Goal: Use online tool/utility: Utilize a website feature to perform a specific function

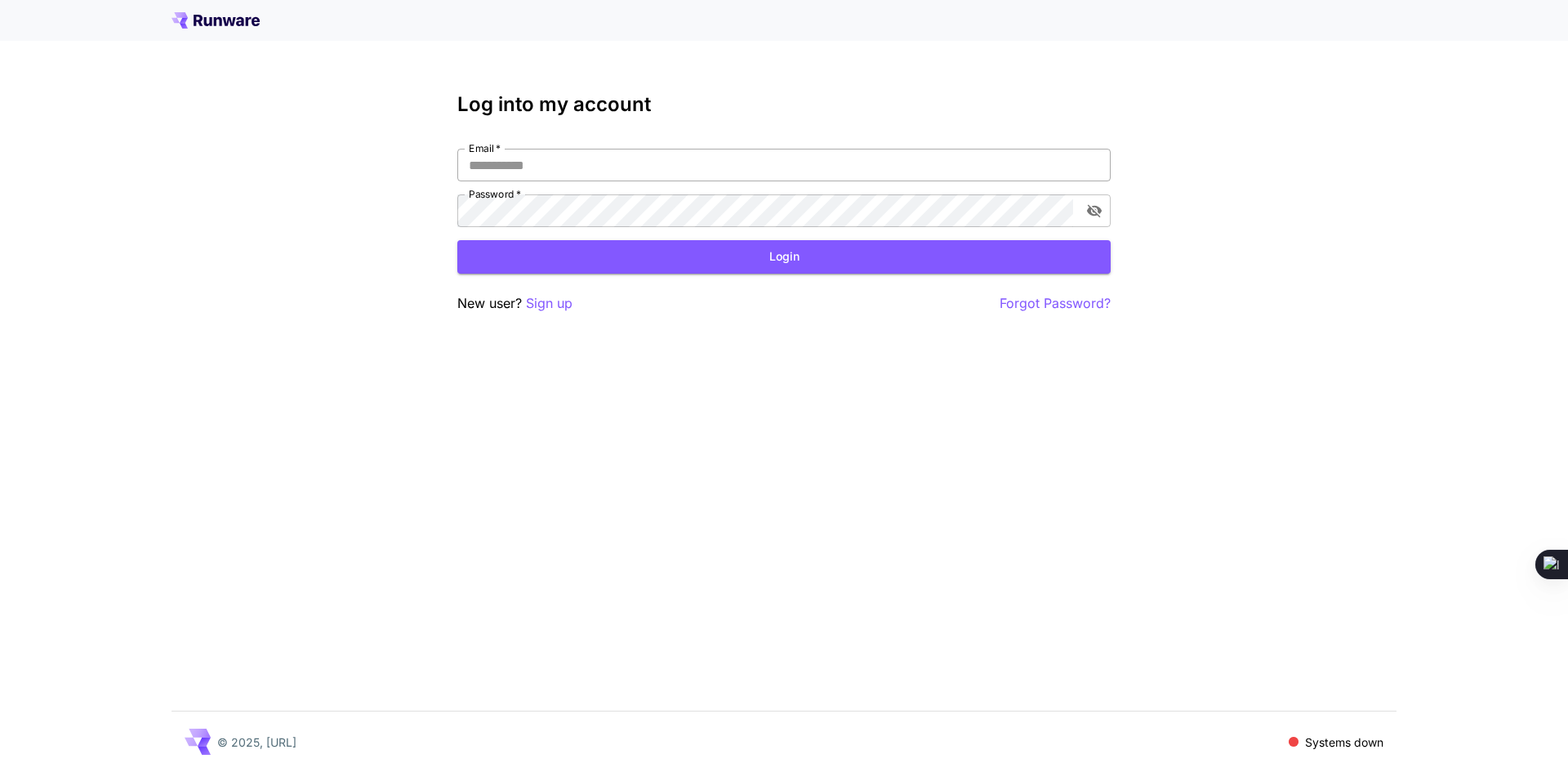
click at [506, 171] on input "Email   *" at bounding box center [784, 165] width 654 height 33
type input "**********"
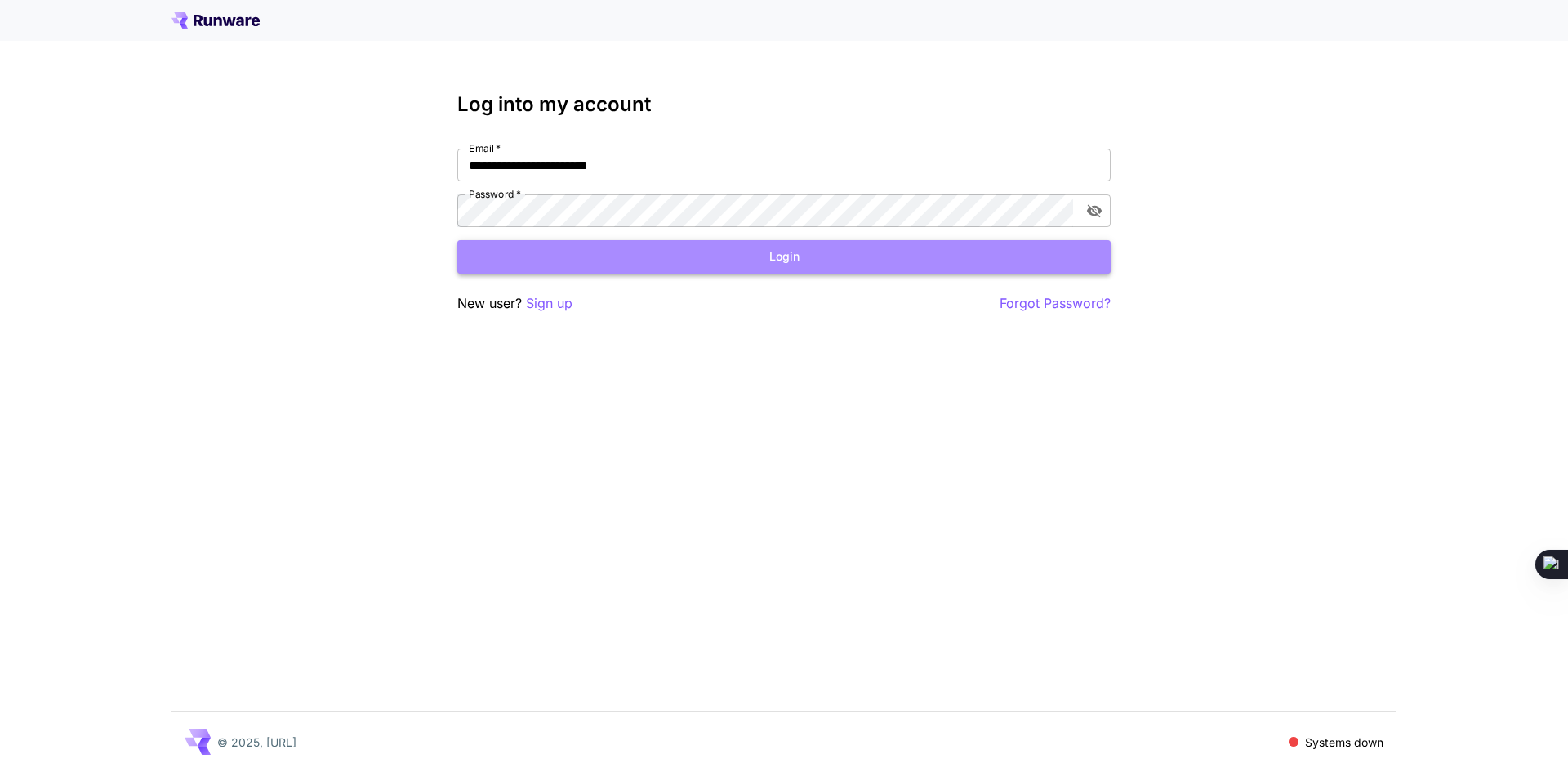
click at [701, 271] on button "Login" at bounding box center [784, 257] width 654 height 34
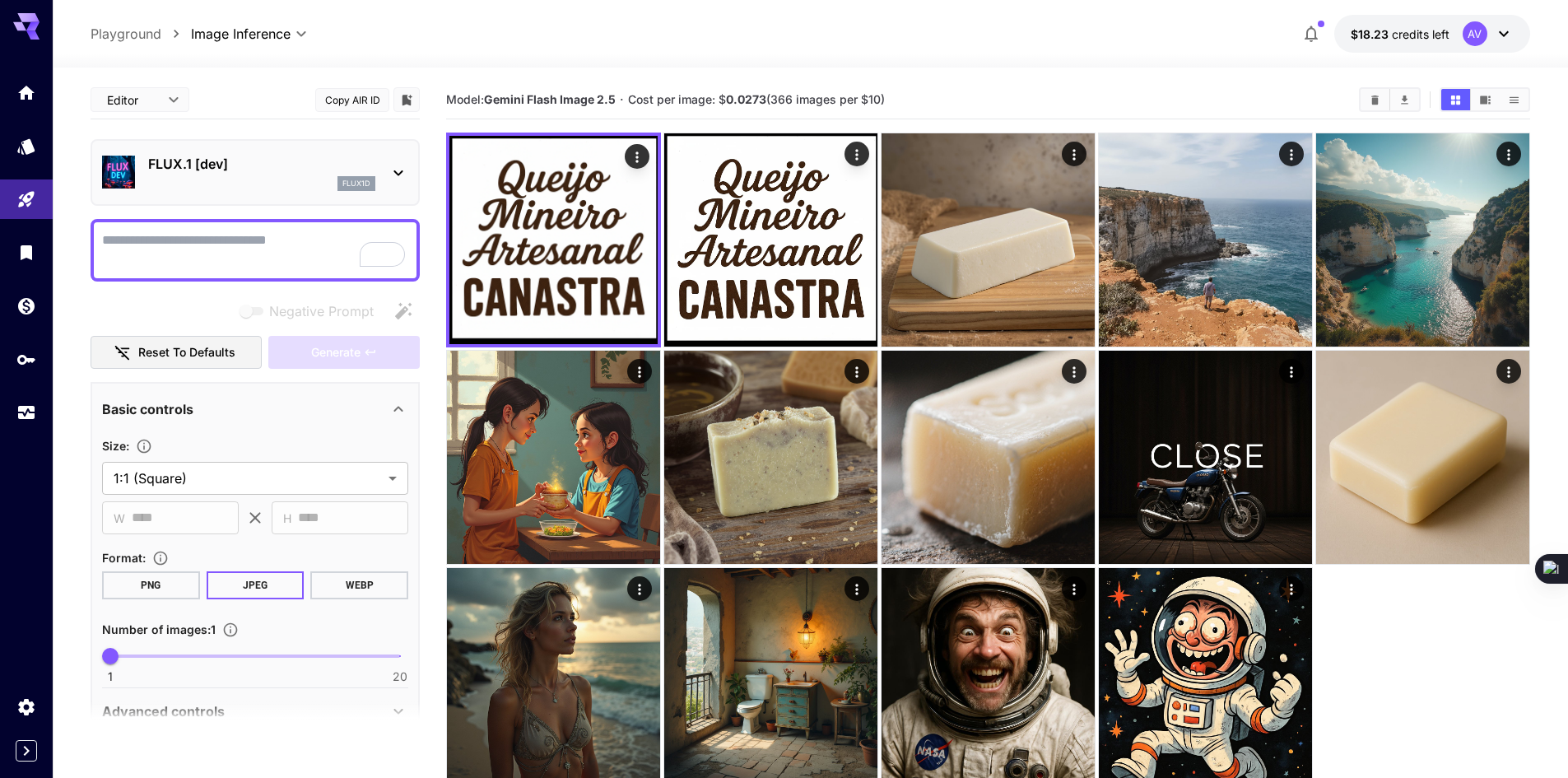
click at [249, 158] on p "FLUX.1 [dev]" at bounding box center [262, 164] width 227 height 20
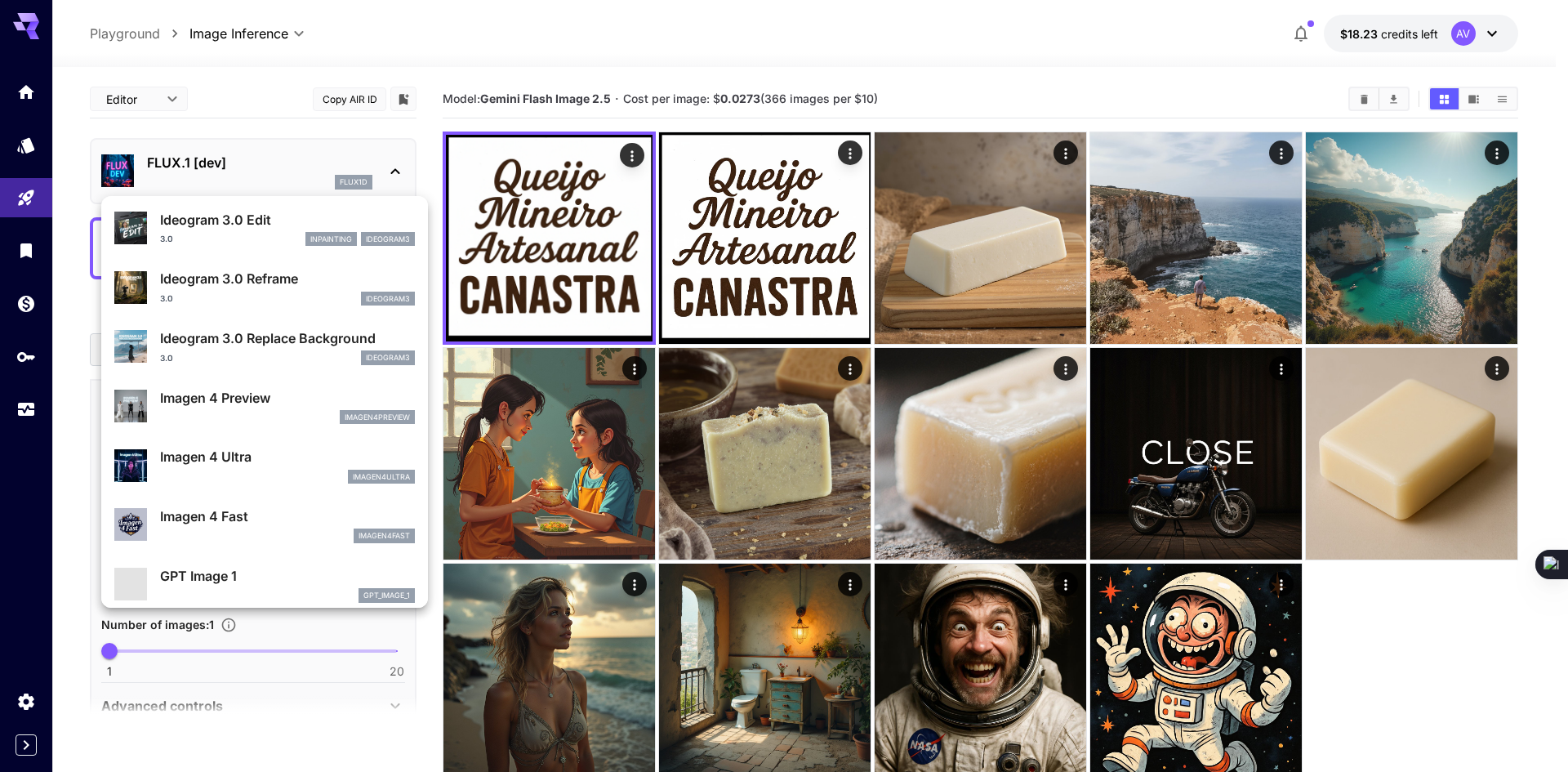
scroll to position [654, 0]
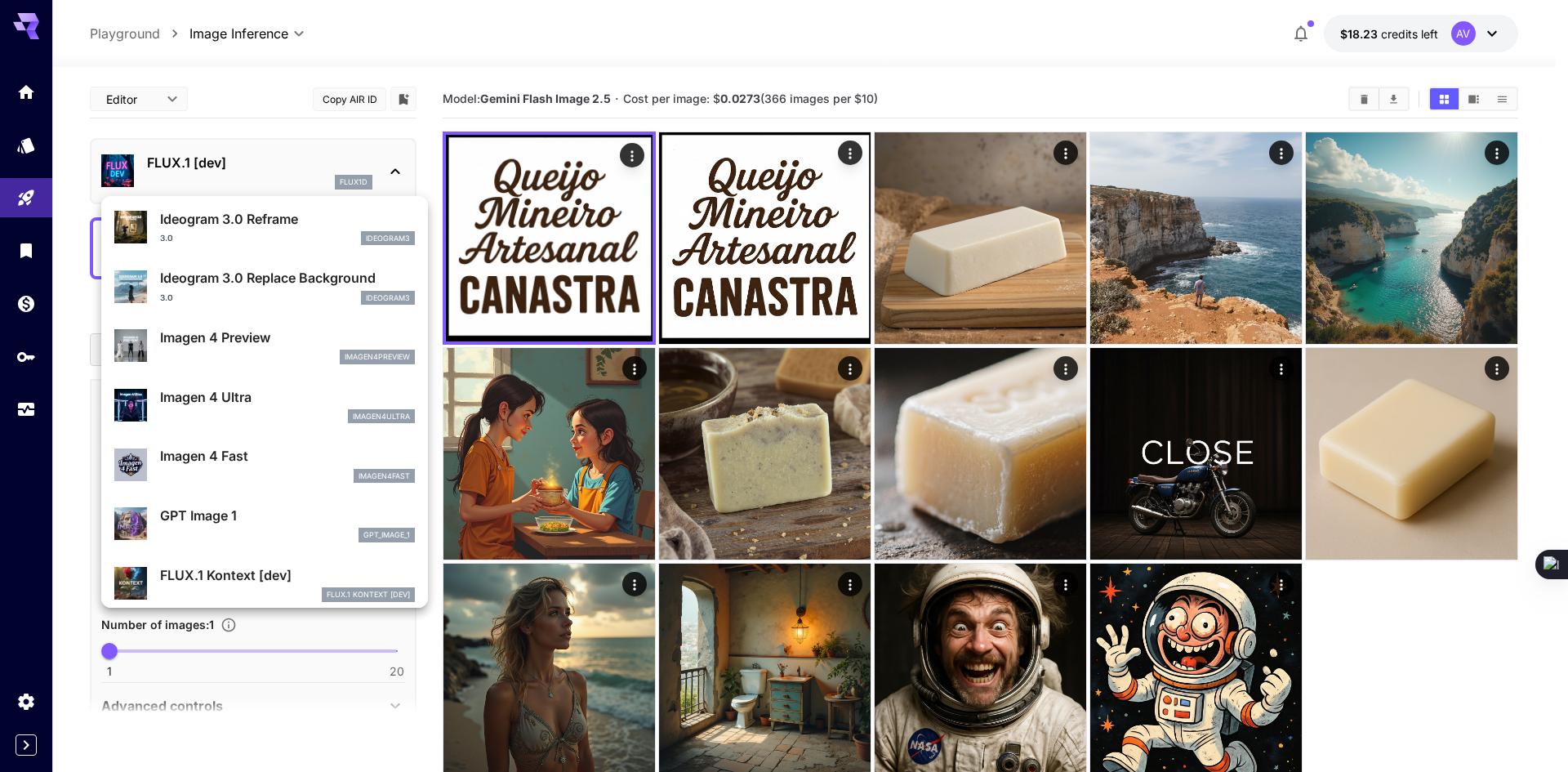
drag, startPoint x: 235, startPoint y: 562, endPoint x: 248, endPoint y: 497, distance: 66.3
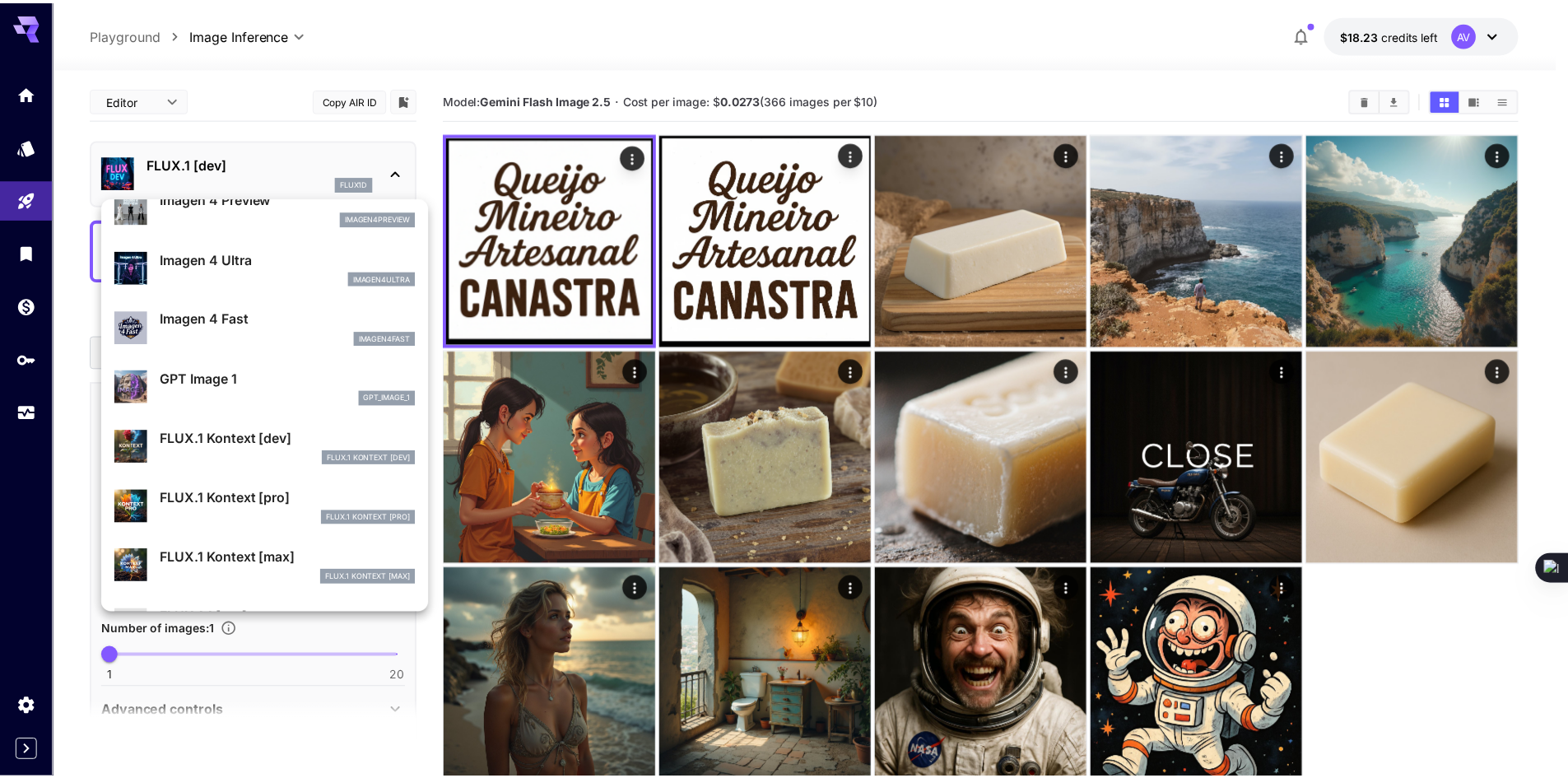
scroll to position [823, 0]
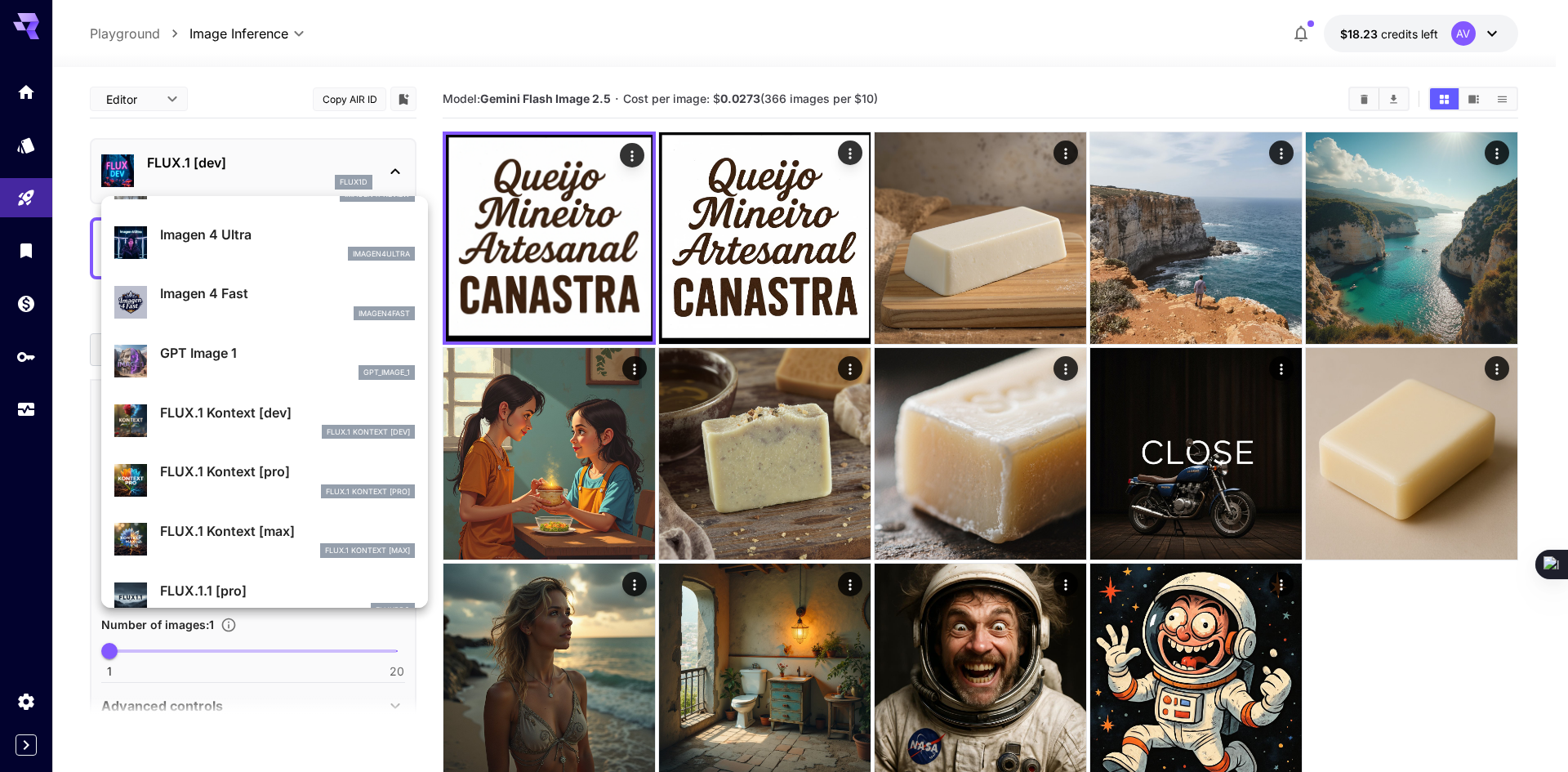
click at [260, 545] on div "FLUX.1 Kontext [max]" at bounding box center [288, 550] width 255 height 15
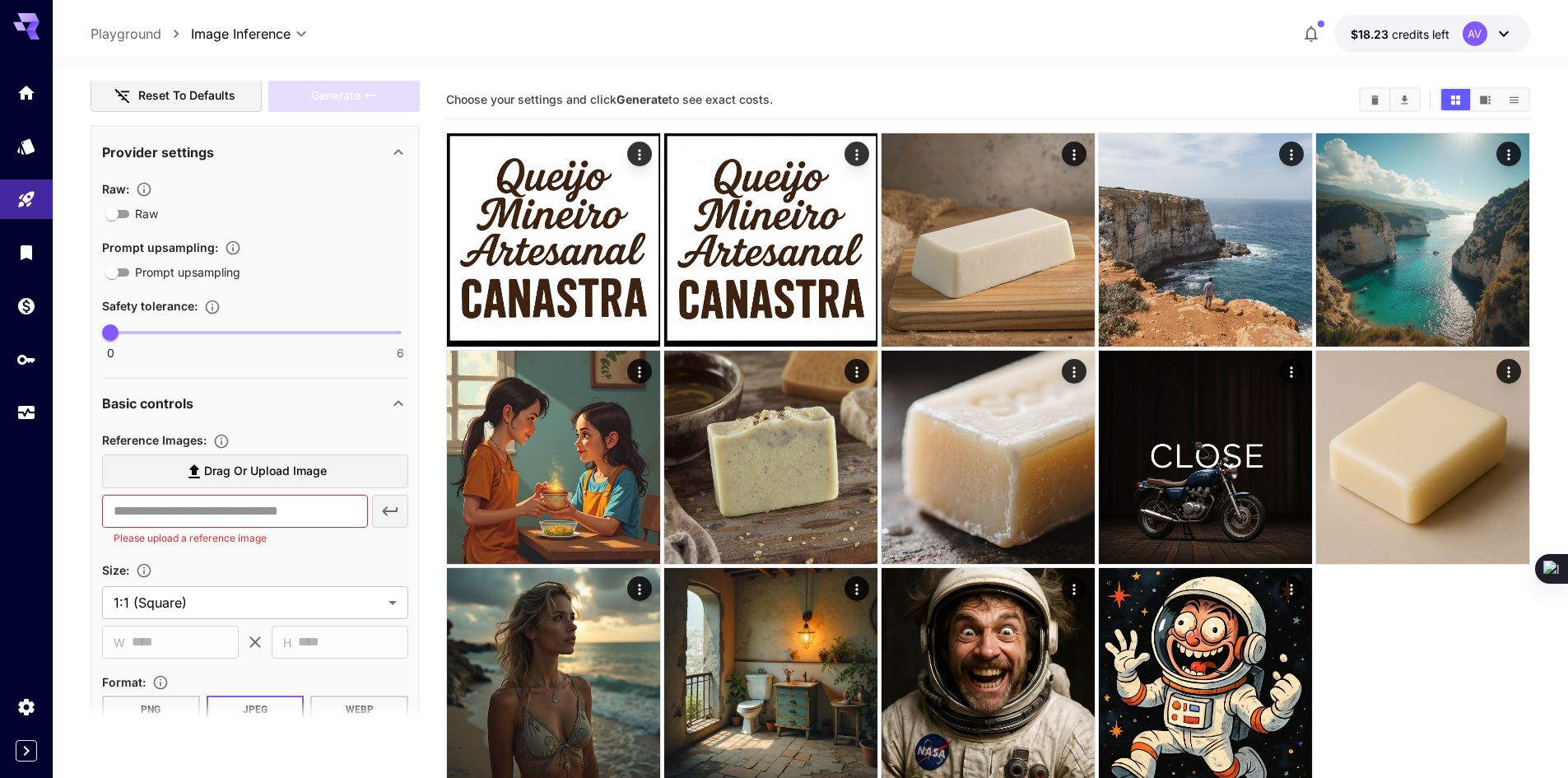
scroll to position [329, 0]
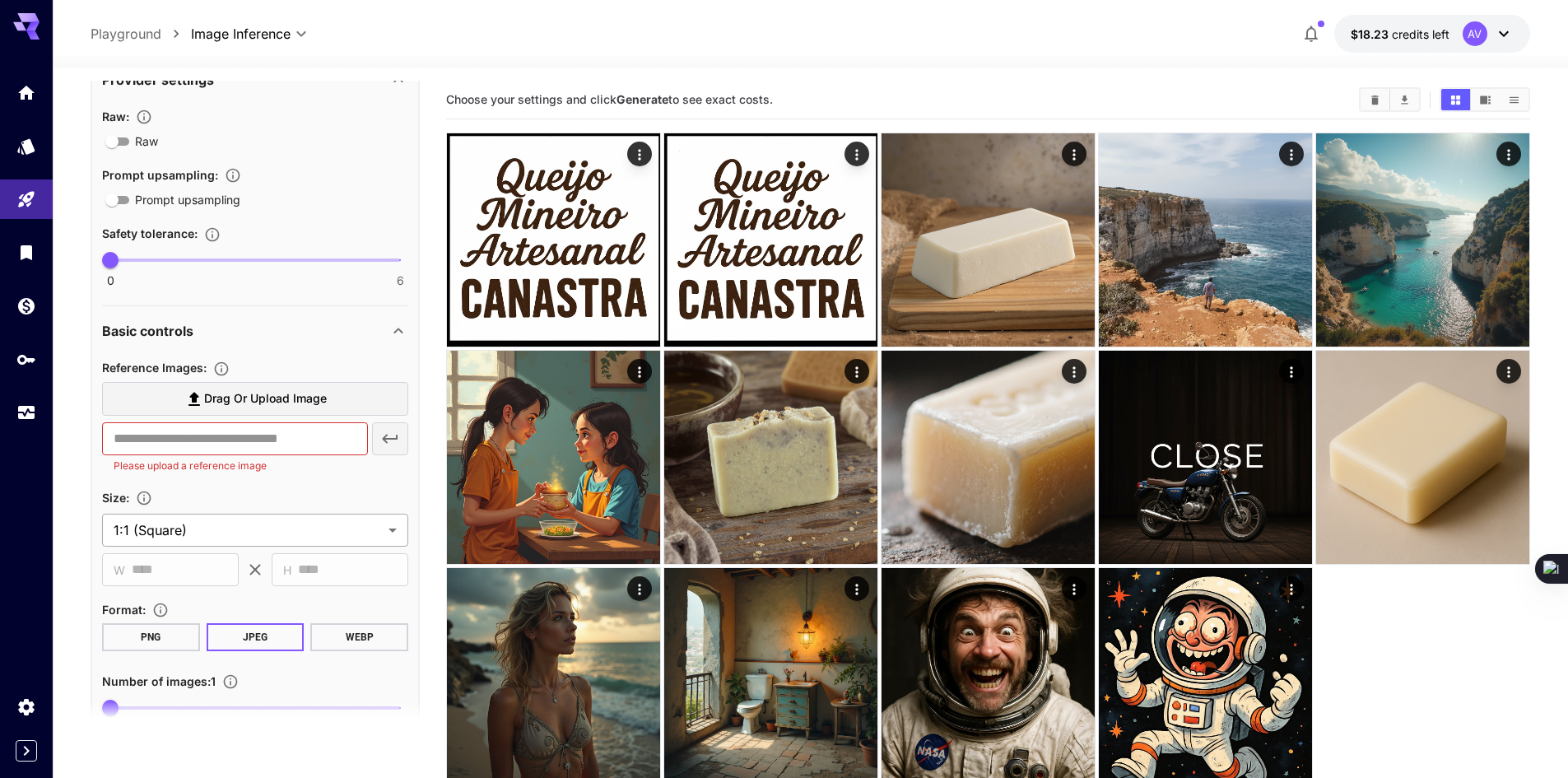
click at [189, 525] on body "**********" at bounding box center [784, 454] width 1568 height 908
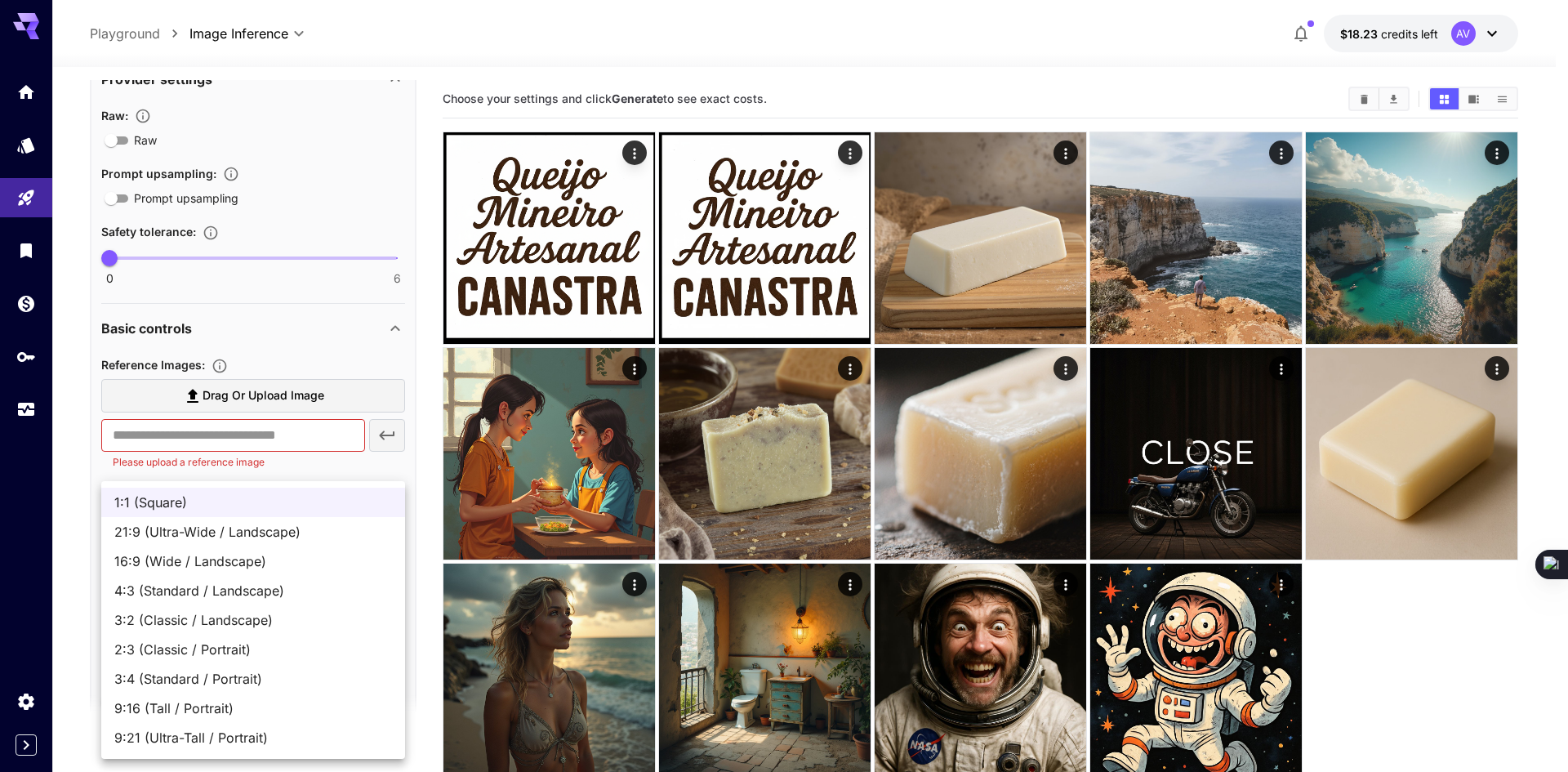
click at [513, 88] on div at bounding box center [784, 386] width 1568 height 772
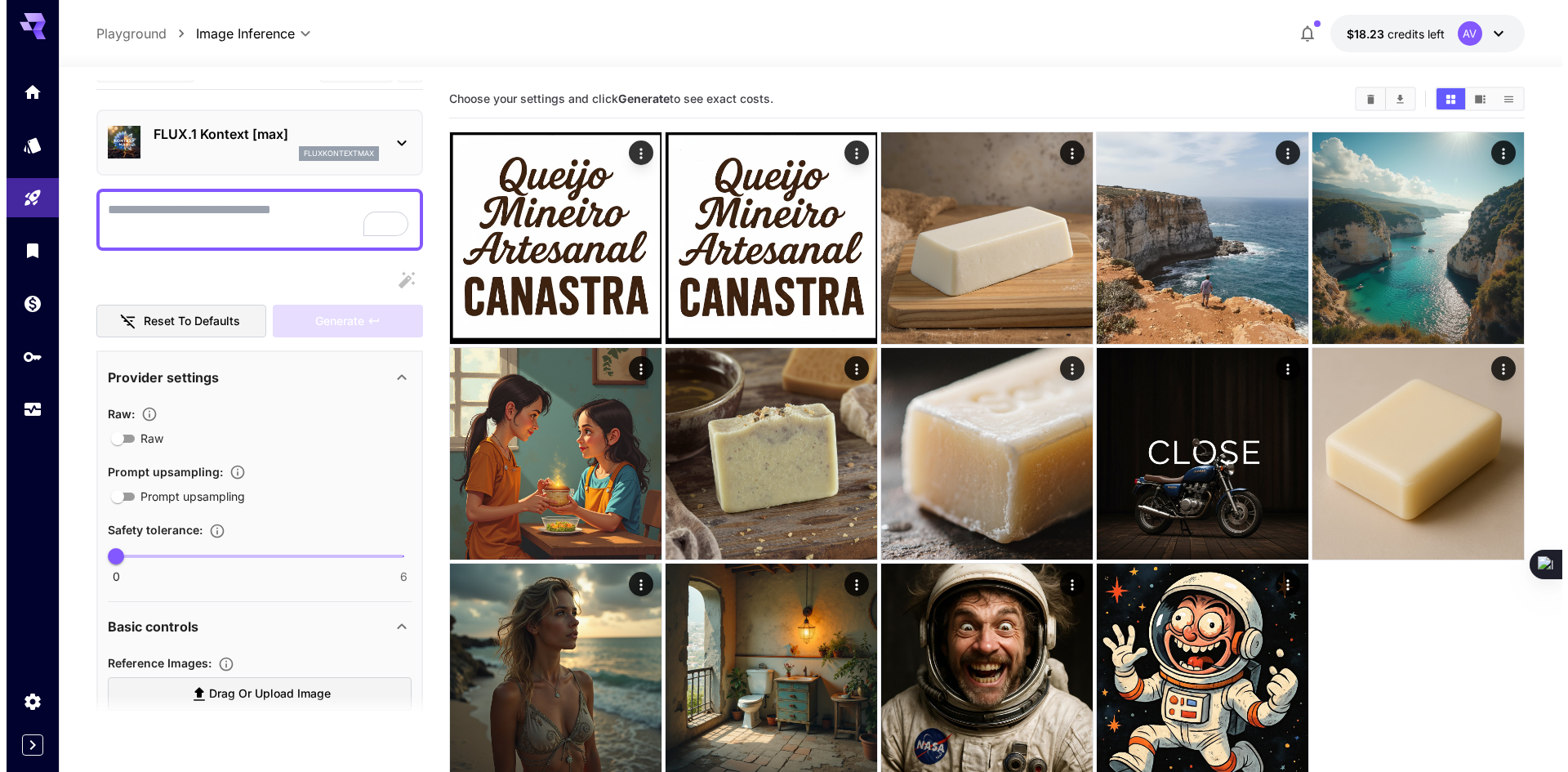
scroll to position [0, 0]
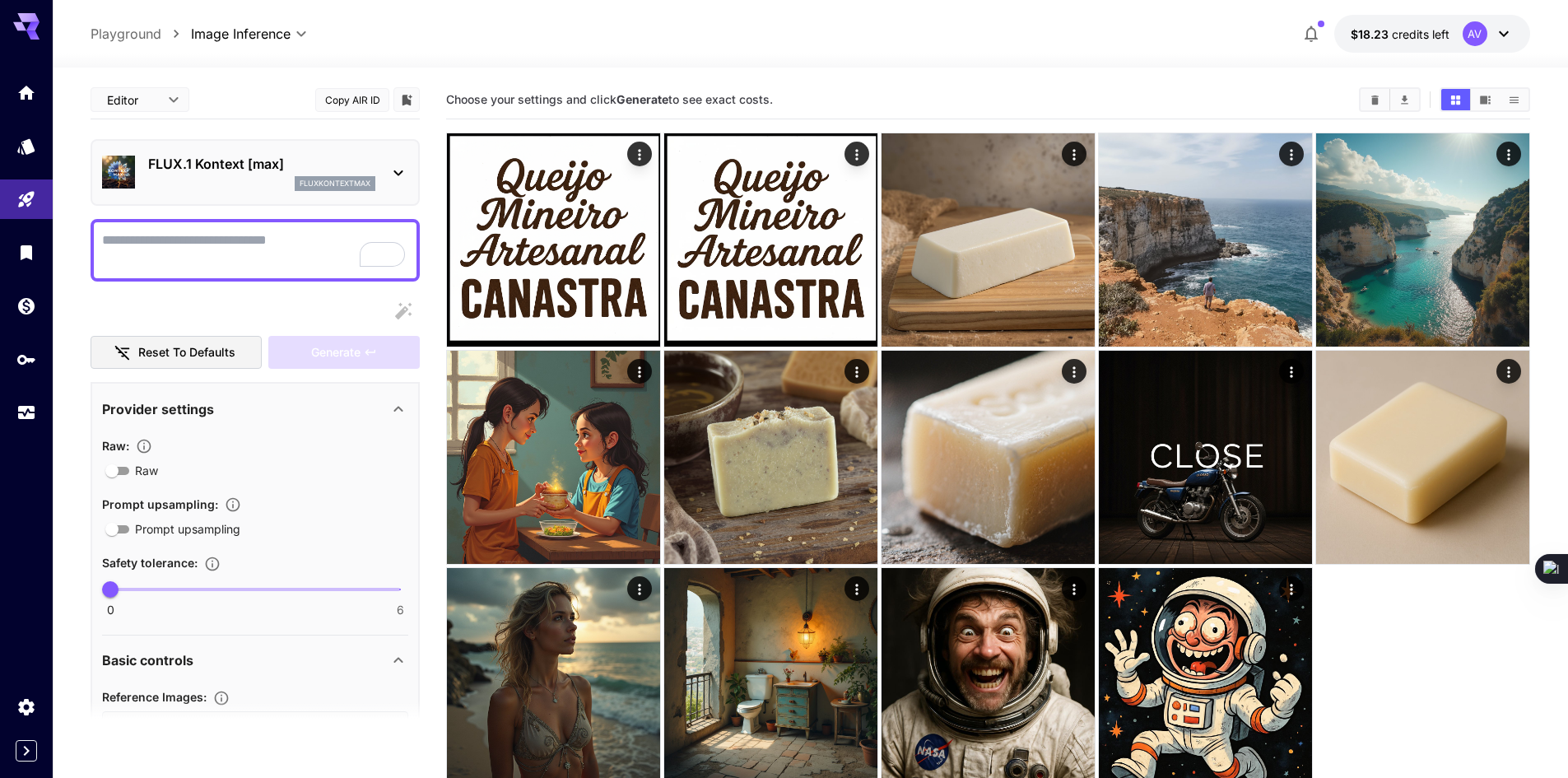
click at [252, 254] on textarea "Raw" at bounding box center [254, 250] width 306 height 40
click at [250, 172] on p "FLUX.1 Kontext [max]" at bounding box center [262, 164] width 227 height 20
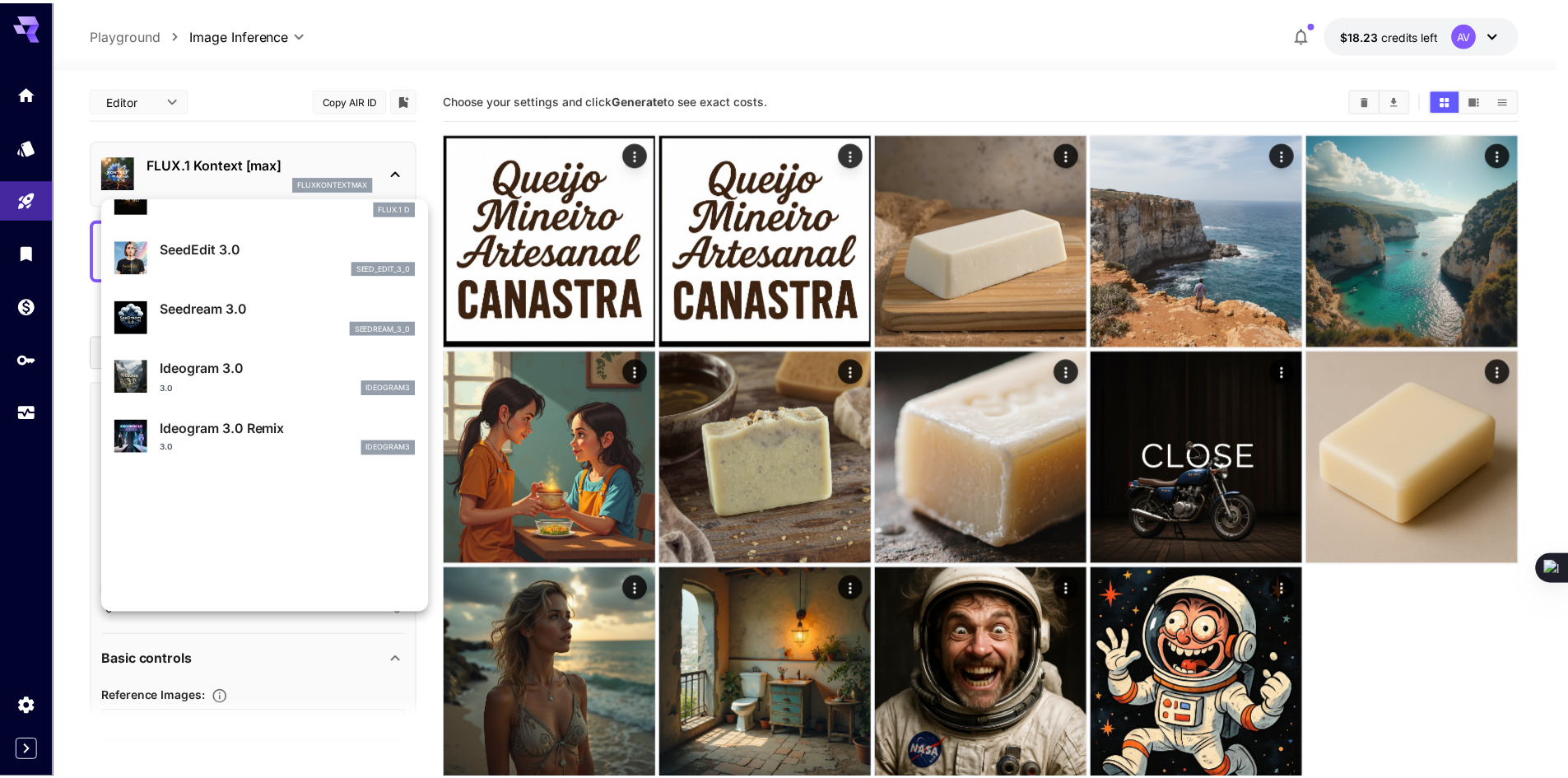
scroll to position [330, 0]
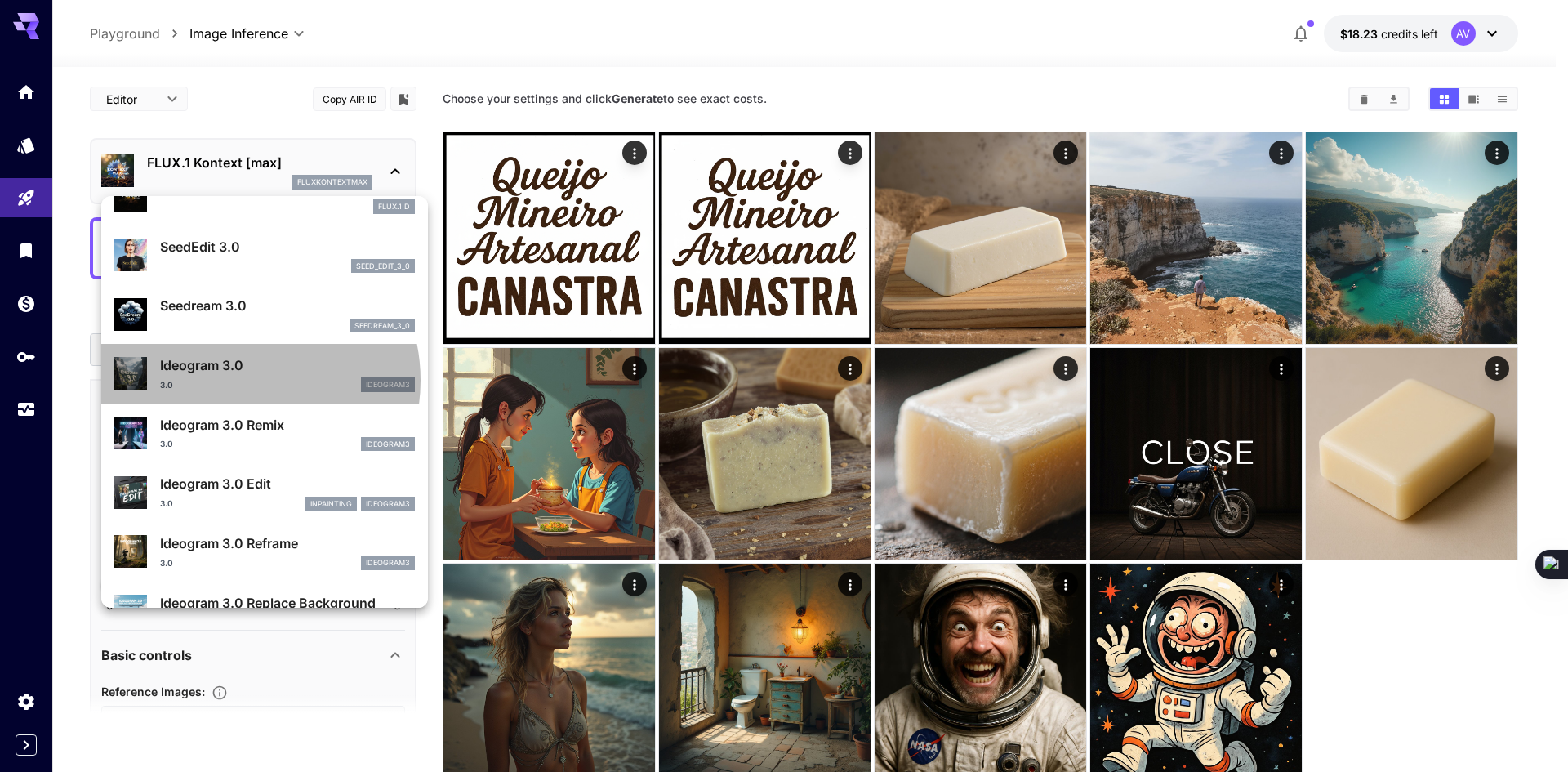
click at [236, 380] on div "3.0 ideogram3" at bounding box center [288, 385] width 255 height 15
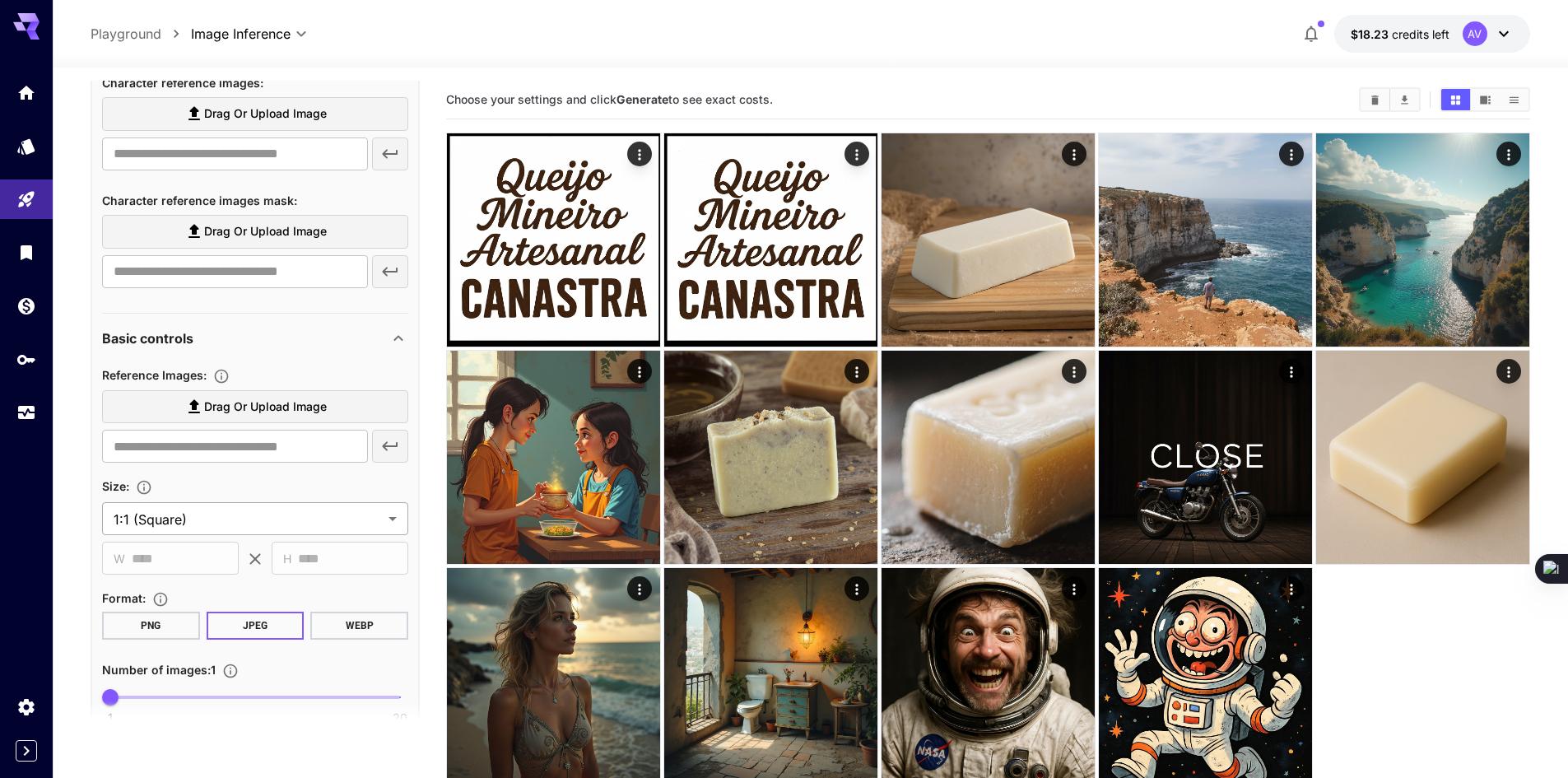
click at [254, 519] on body "**********" at bounding box center [784, 454] width 1568 height 908
